Goal: Information Seeking & Learning: Compare options

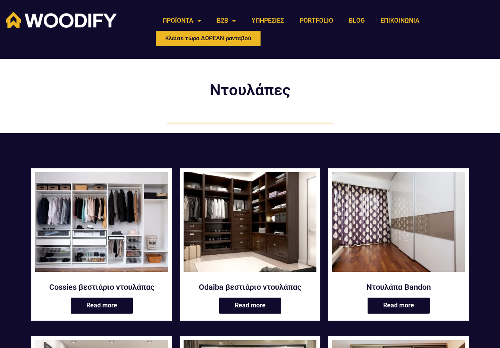
click at [398, 244] on img at bounding box center [398, 222] width 133 height 100
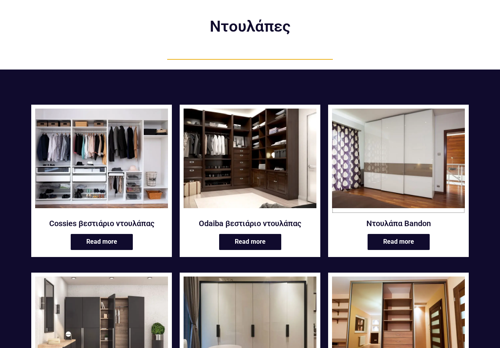
scroll to position [119, 0]
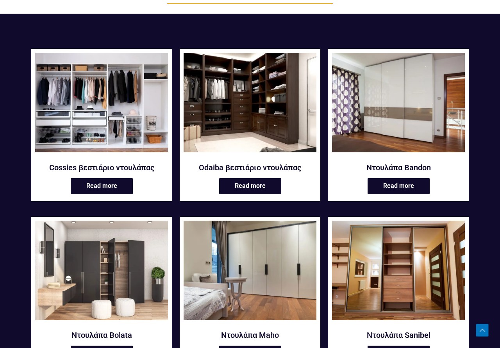
click at [270, 256] on img at bounding box center [249, 270] width 133 height 100
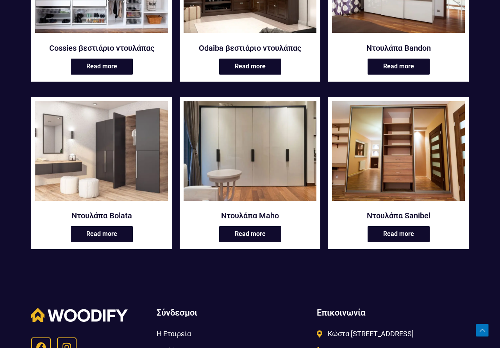
click at [126, 159] on img at bounding box center [101, 151] width 133 height 100
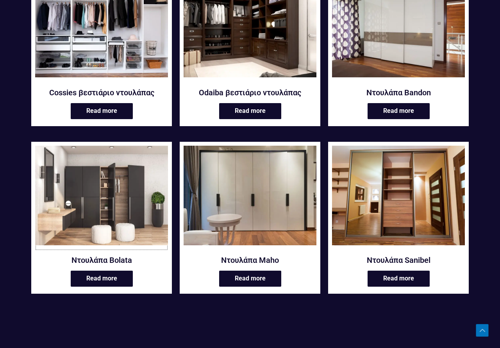
scroll to position [119, 0]
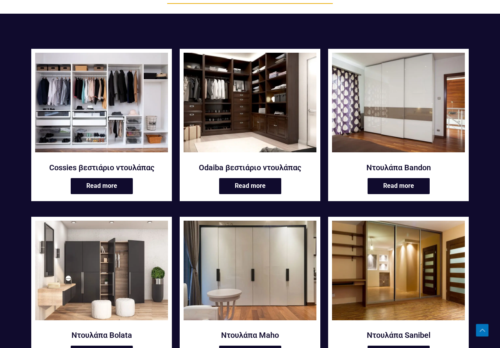
click at [430, 261] on img at bounding box center [398, 270] width 133 height 100
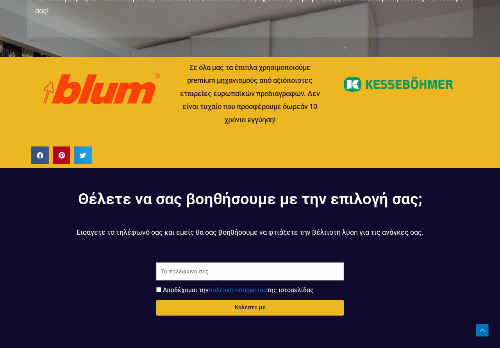
scroll to position [995, 0]
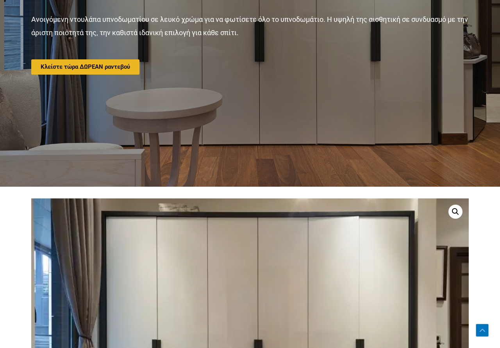
scroll to position [40, 0]
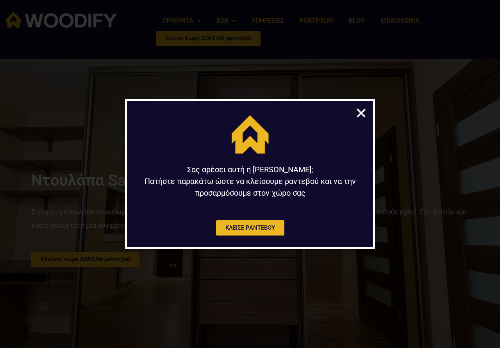
click at [362, 113] on icon "Close" at bounding box center [361, 113] width 12 height 12
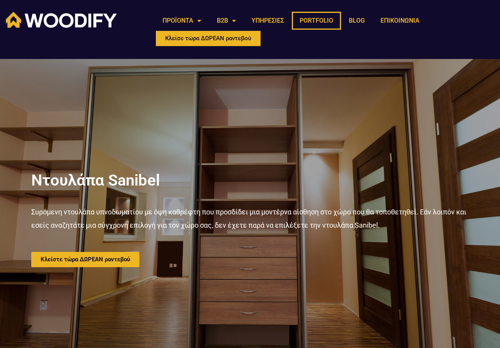
click at [321, 20] on link "PORTFOLIO" at bounding box center [316, 21] width 49 height 18
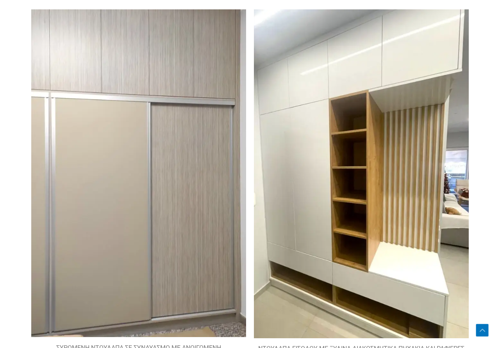
scroll to position [1029, 0]
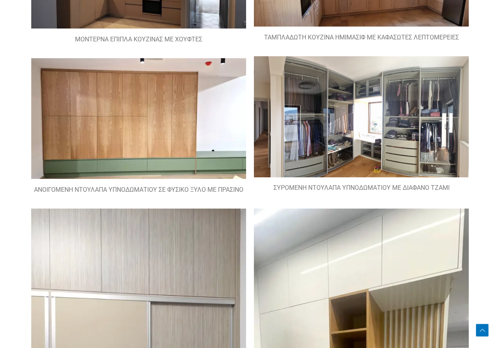
click at [384, 102] on img at bounding box center [361, 116] width 215 height 121
click at [405, 140] on img at bounding box center [361, 116] width 215 height 121
click at [318, 119] on img at bounding box center [361, 116] width 215 height 121
click at [343, 184] on figcaption "ΣΥΡΟΜΕΝΗ ΝΤΟΥΛΑΠΑ ΥΠΝΟΔΩΜΑΤΙΟΥ ΜΕ ΔΙΑΦΑΝΟ ΤΖΑΜΙ" at bounding box center [361, 188] width 215 height 12
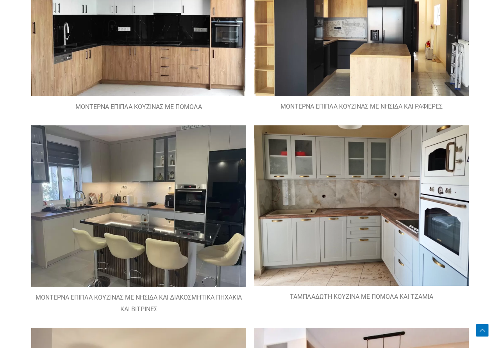
scroll to position [352, 0]
